Goal: Check status

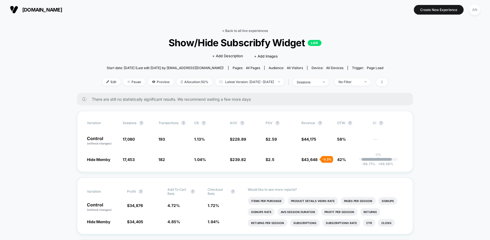
click at [241, 29] on link "< Back to all live experiences" at bounding box center [245, 31] width 46 height 4
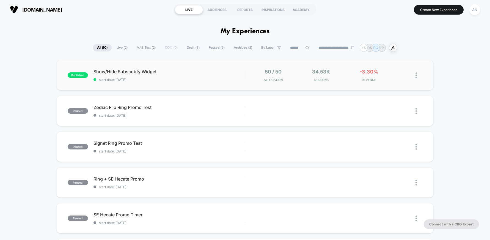
click at [291, 78] on div "50 / 50 Allocation" at bounding box center [273, 75] width 45 height 13
